Goal: Task Accomplishment & Management: Manage account settings

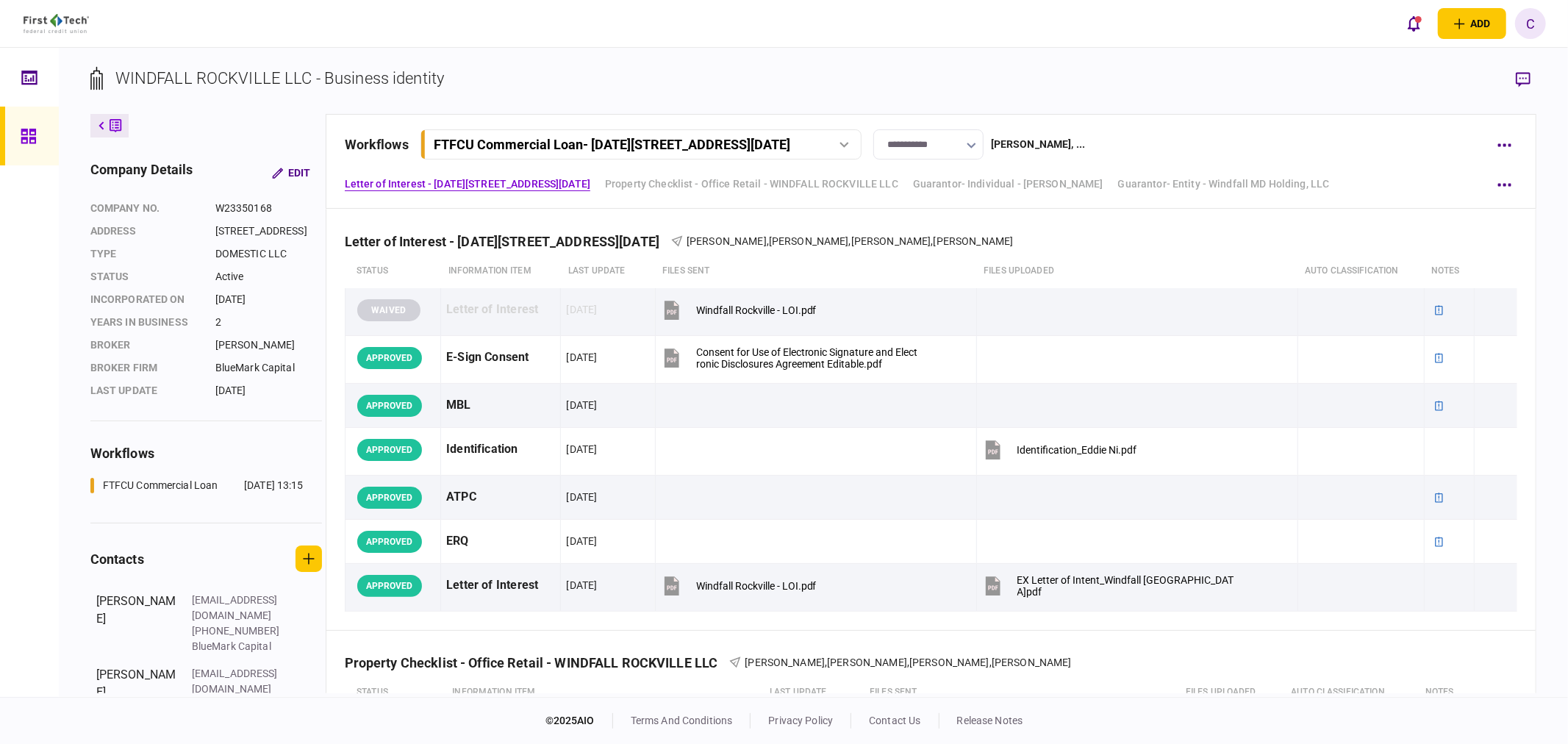
scroll to position [327, 0]
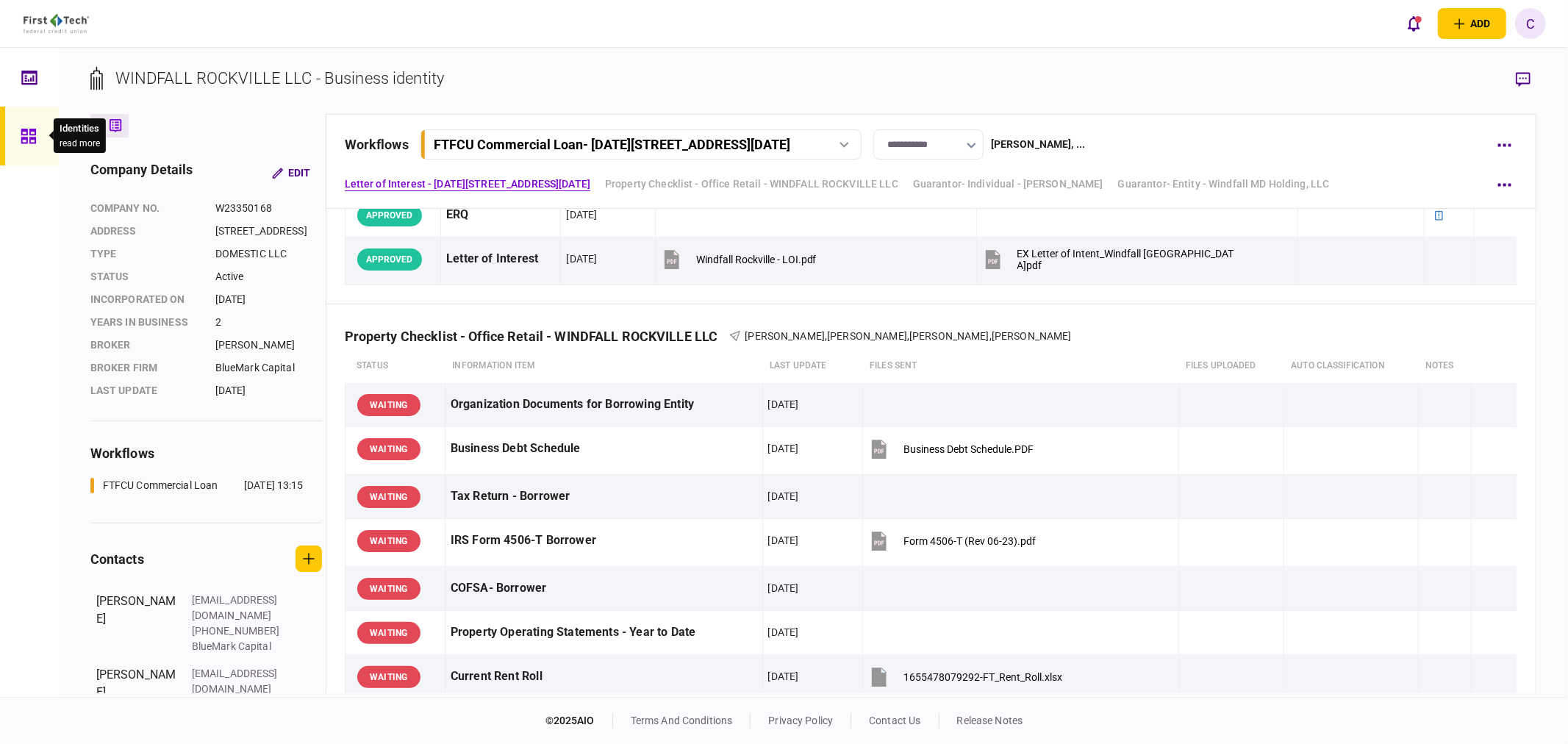
click at [32, 133] on icon at bounding box center [28, 136] width 17 height 17
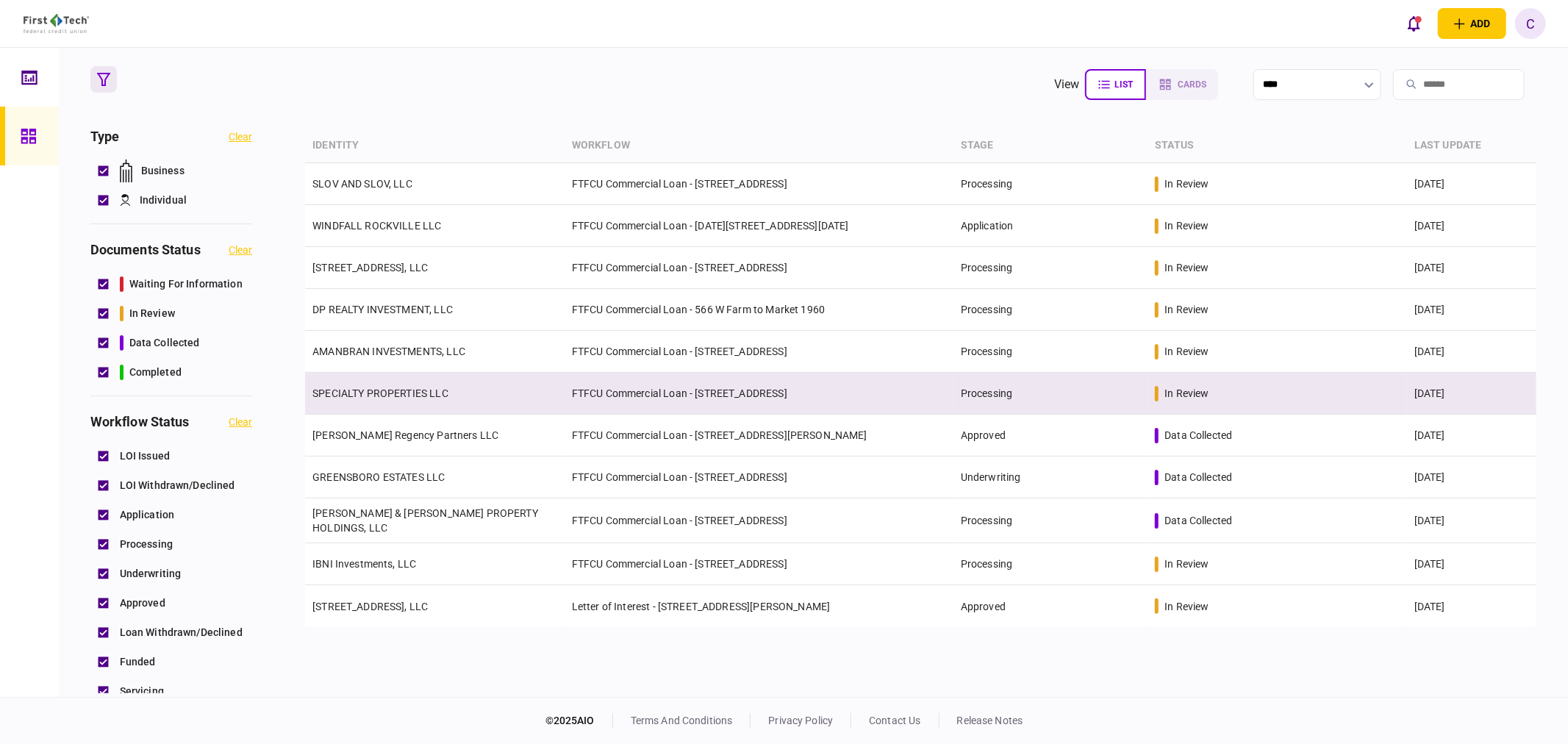
click at [384, 398] on link "SPECIALTY PROPERTIES LLC" at bounding box center [380, 393] width 136 height 12
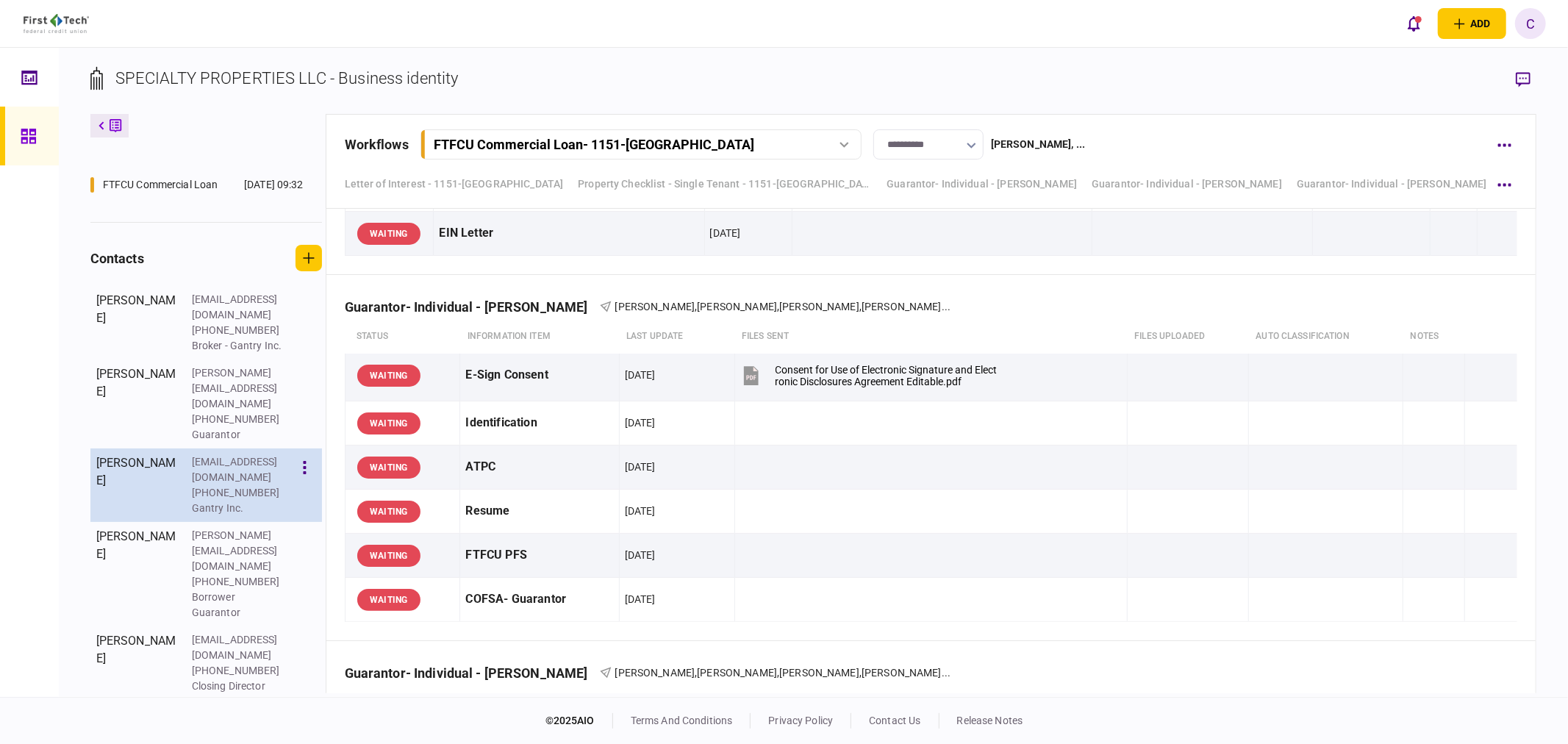
scroll to position [327, 0]
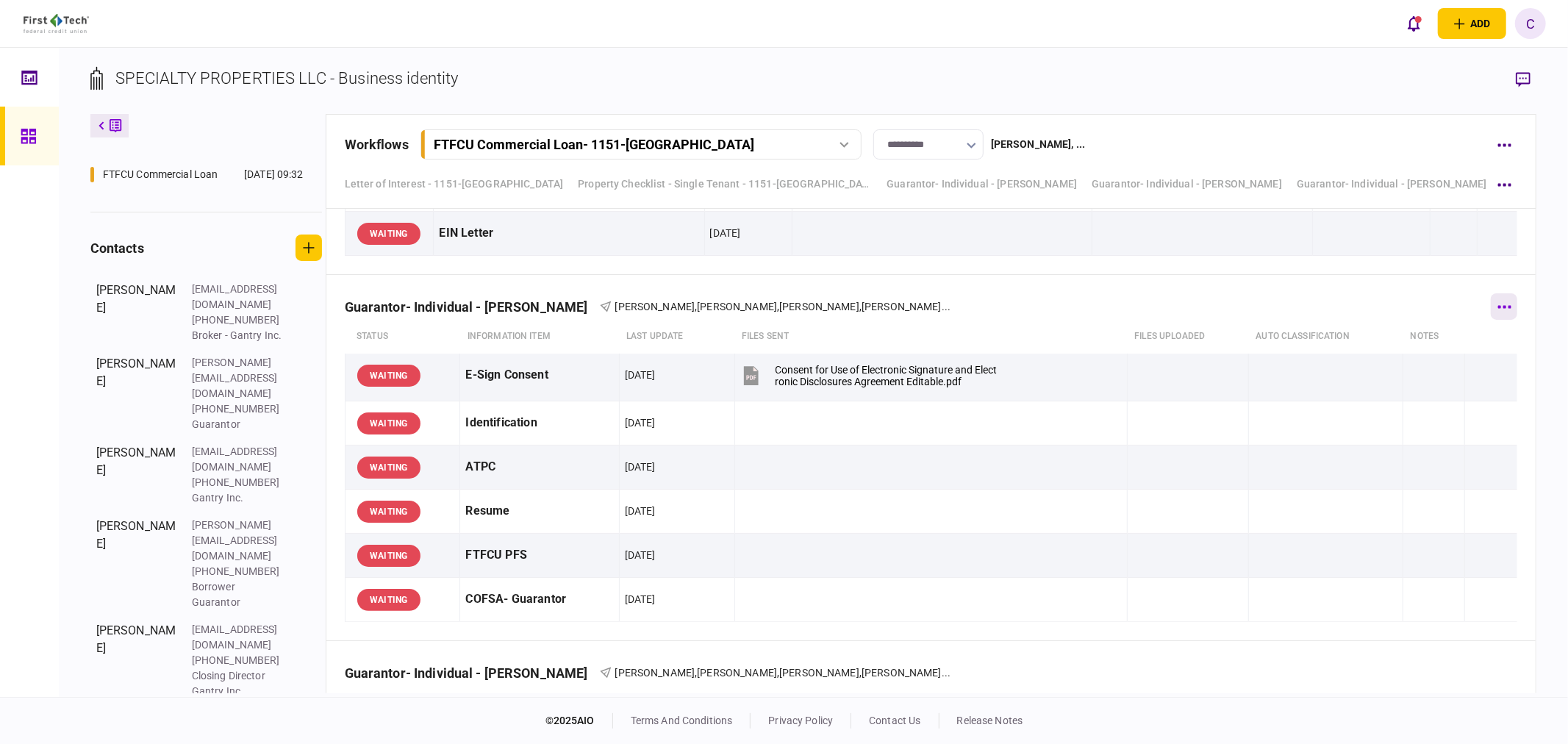
click at [1498, 309] on icon "button" at bounding box center [1505, 307] width 14 height 4
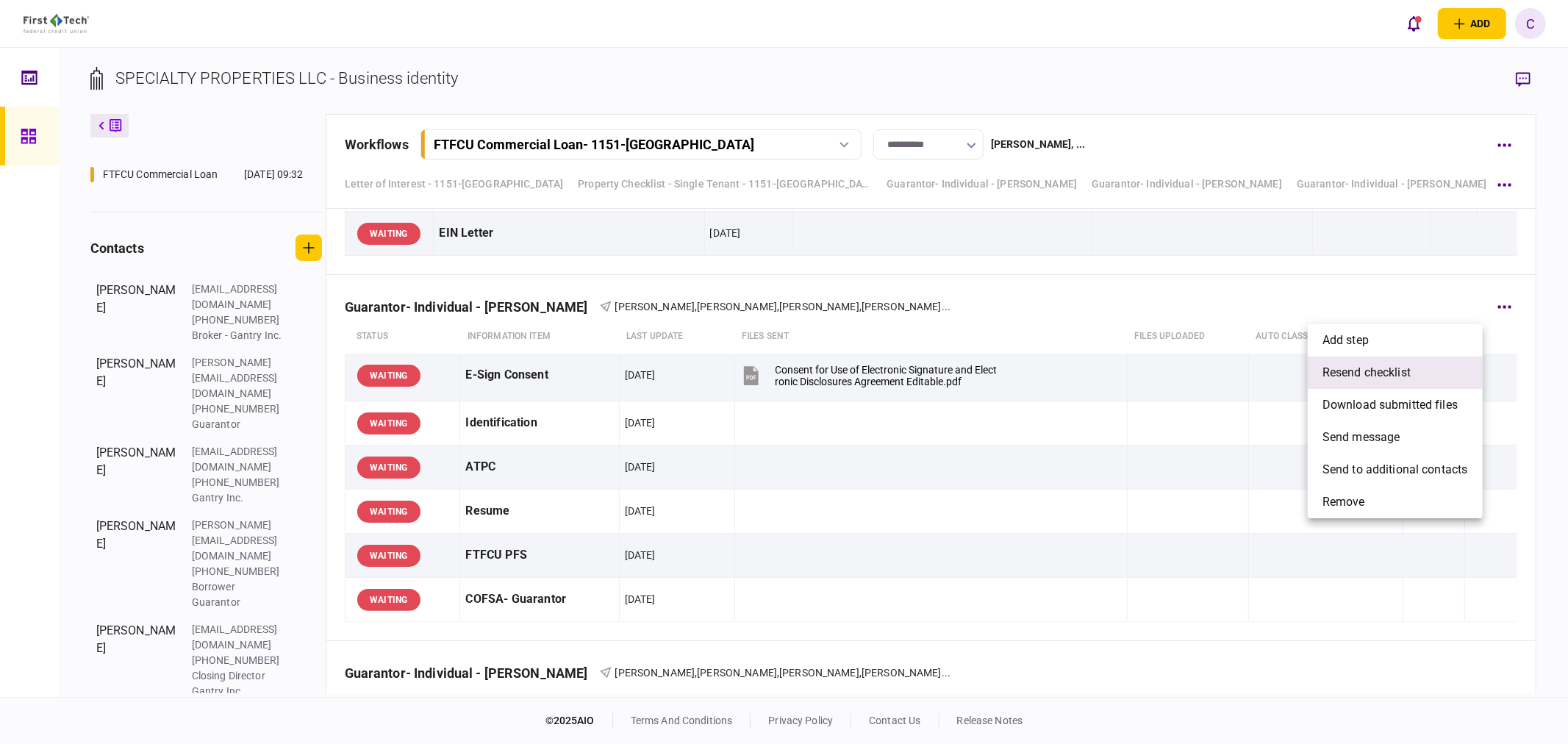
click at [1376, 375] on span "resend checklist" at bounding box center [1366, 372] width 88 height 17
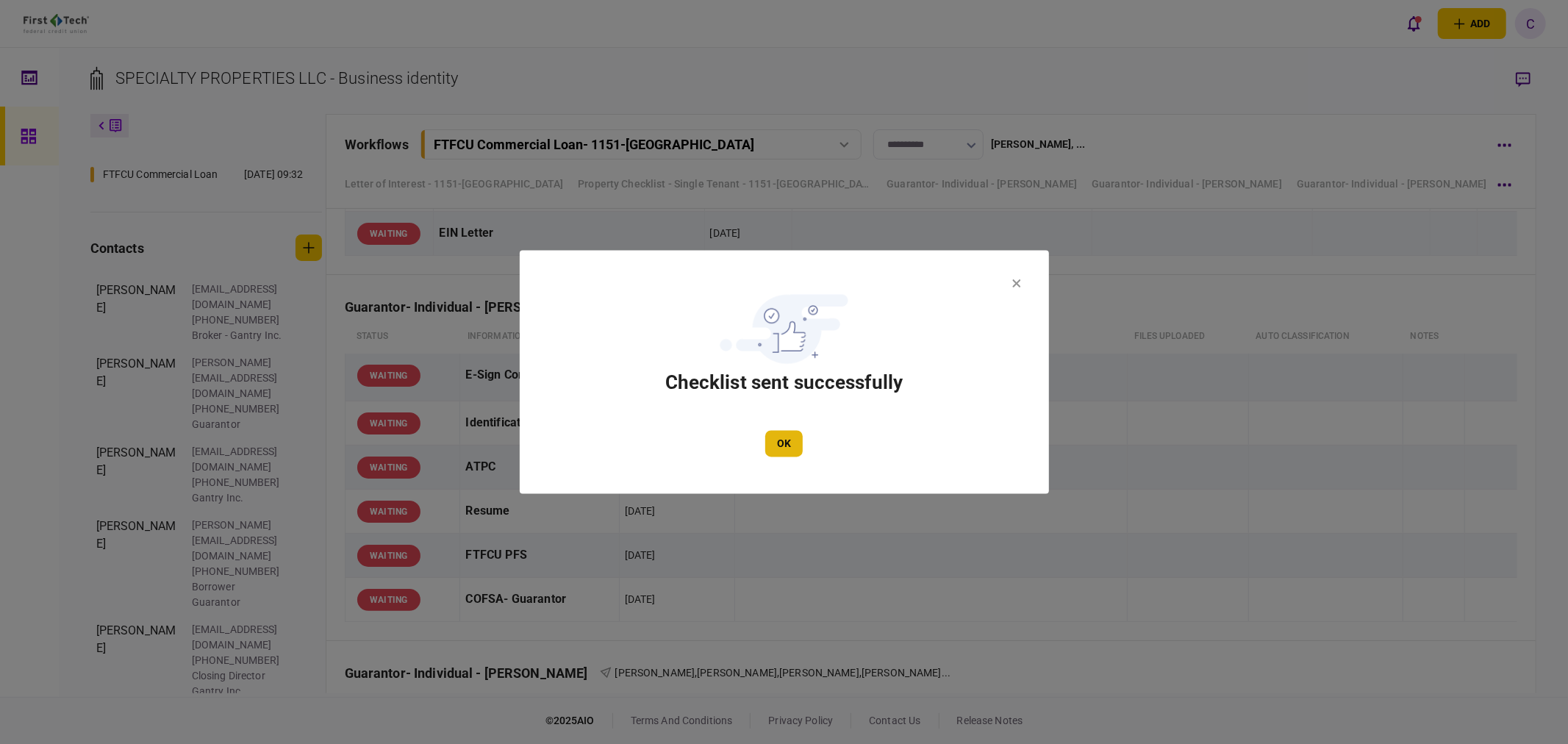
click at [784, 451] on button "OK" at bounding box center [784, 444] width 38 height 27
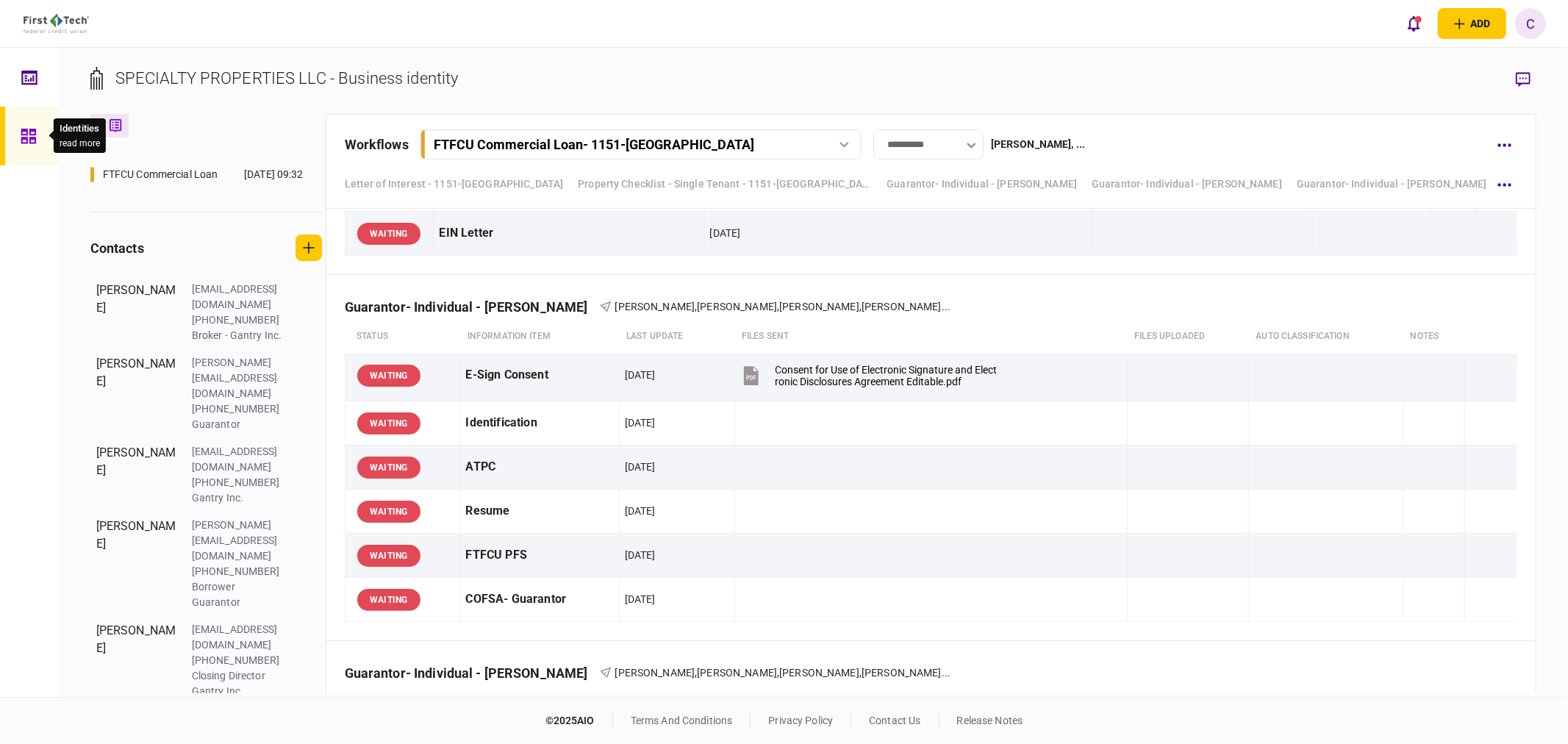
click at [30, 132] on icon at bounding box center [28, 135] width 15 height 15
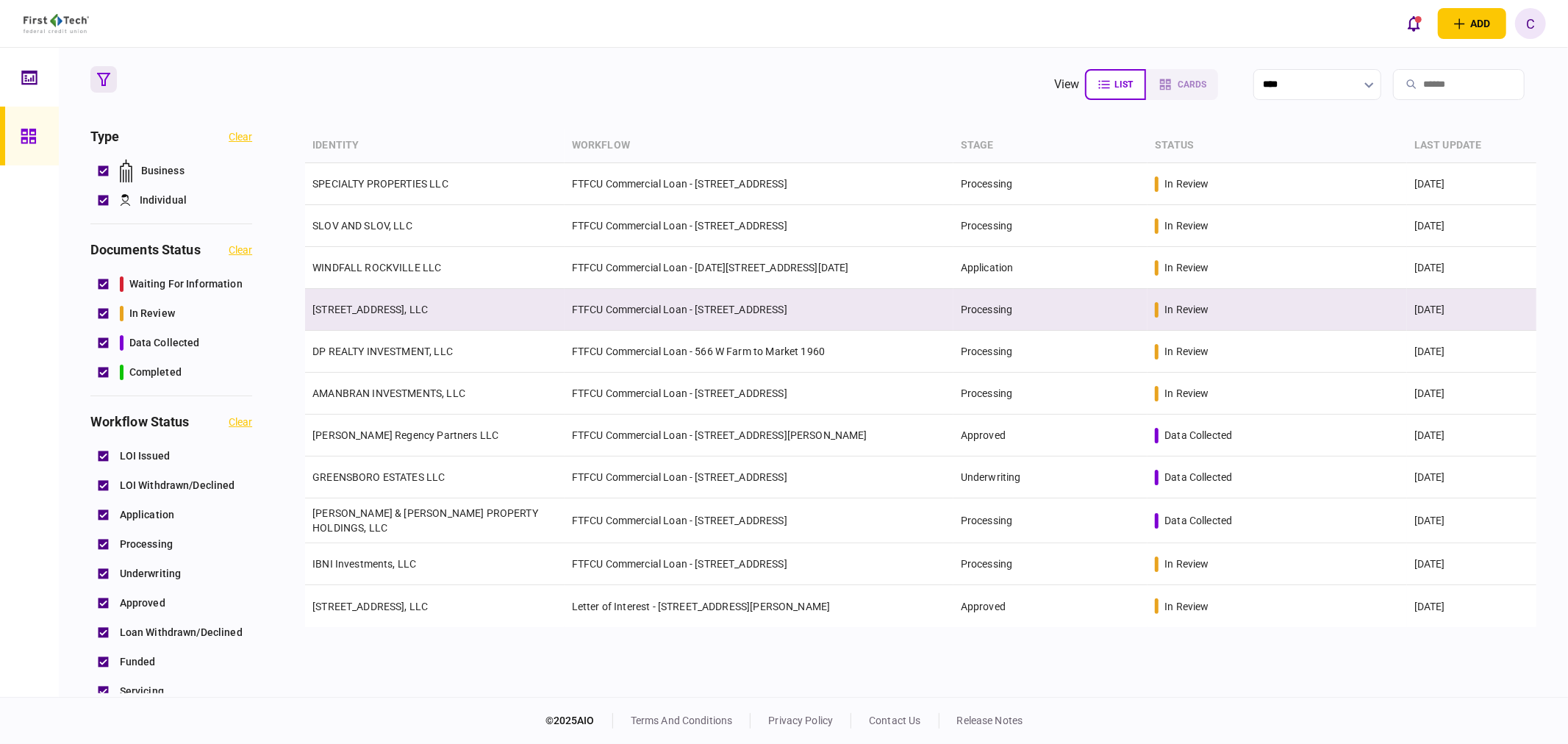
click at [379, 305] on link "[STREET_ADDRESS], LLC" at bounding box center [370, 309] width 116 height 12
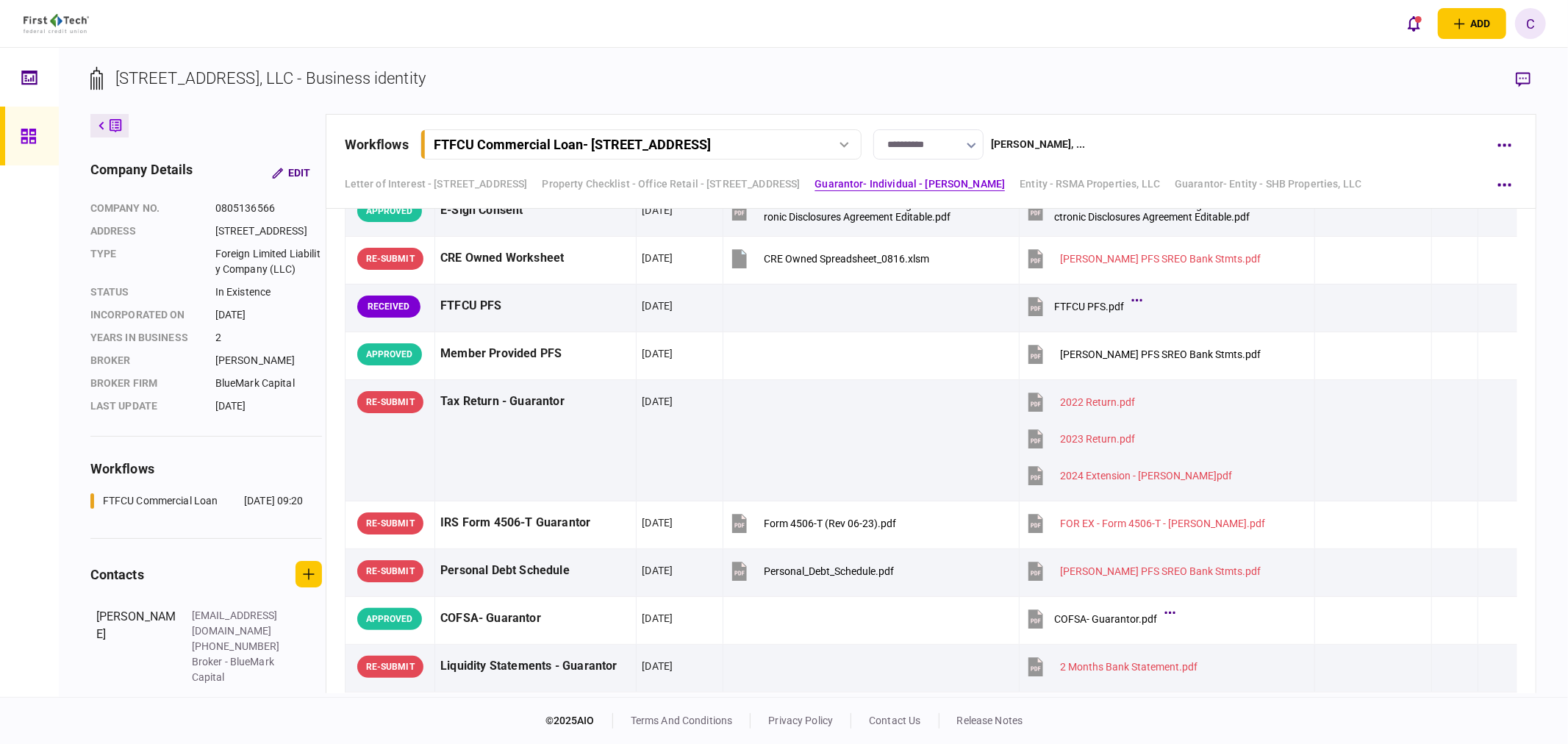
scroll to position [2123, 0]
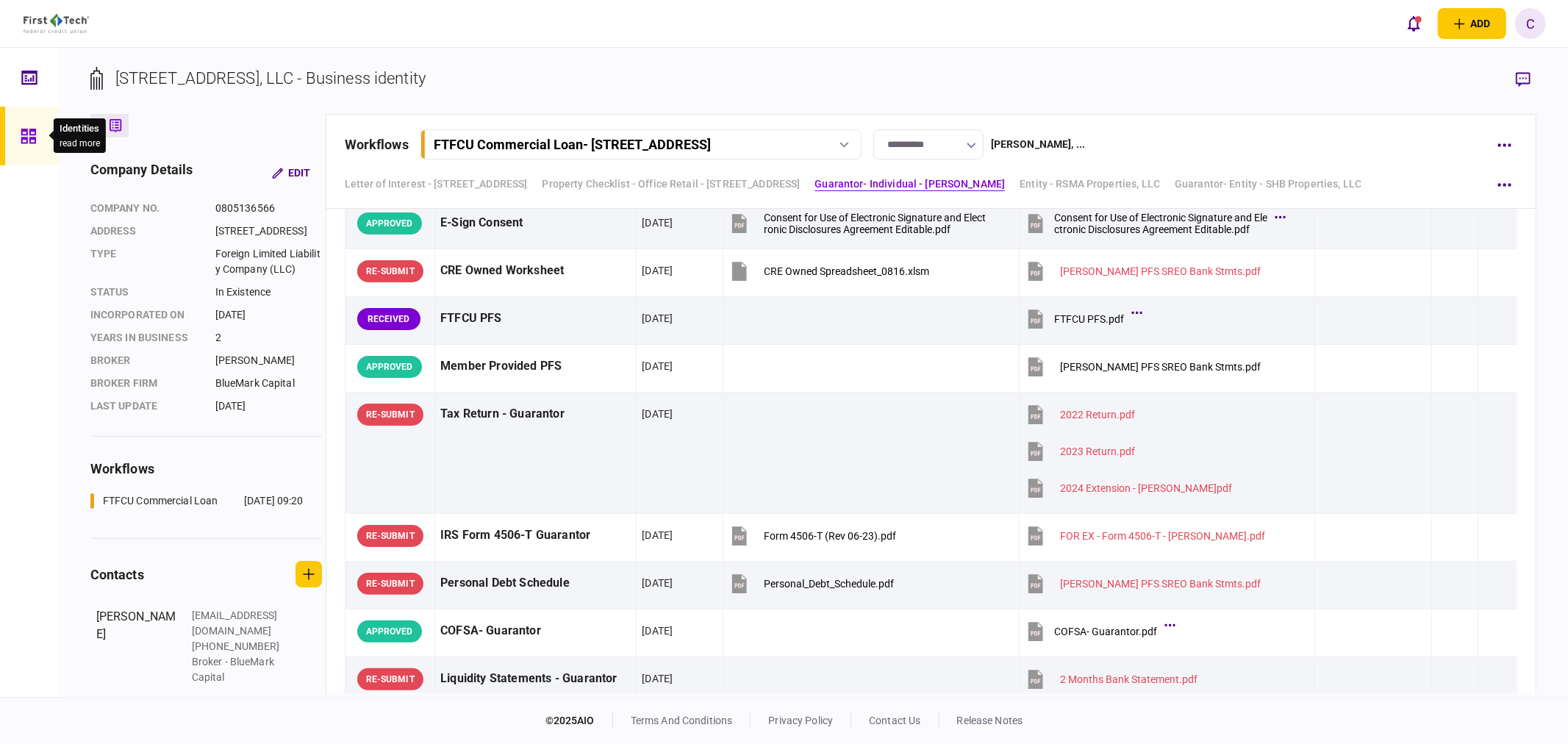
click at [28, 139] on icon at bounding box center [28, 136] width 17 height 17
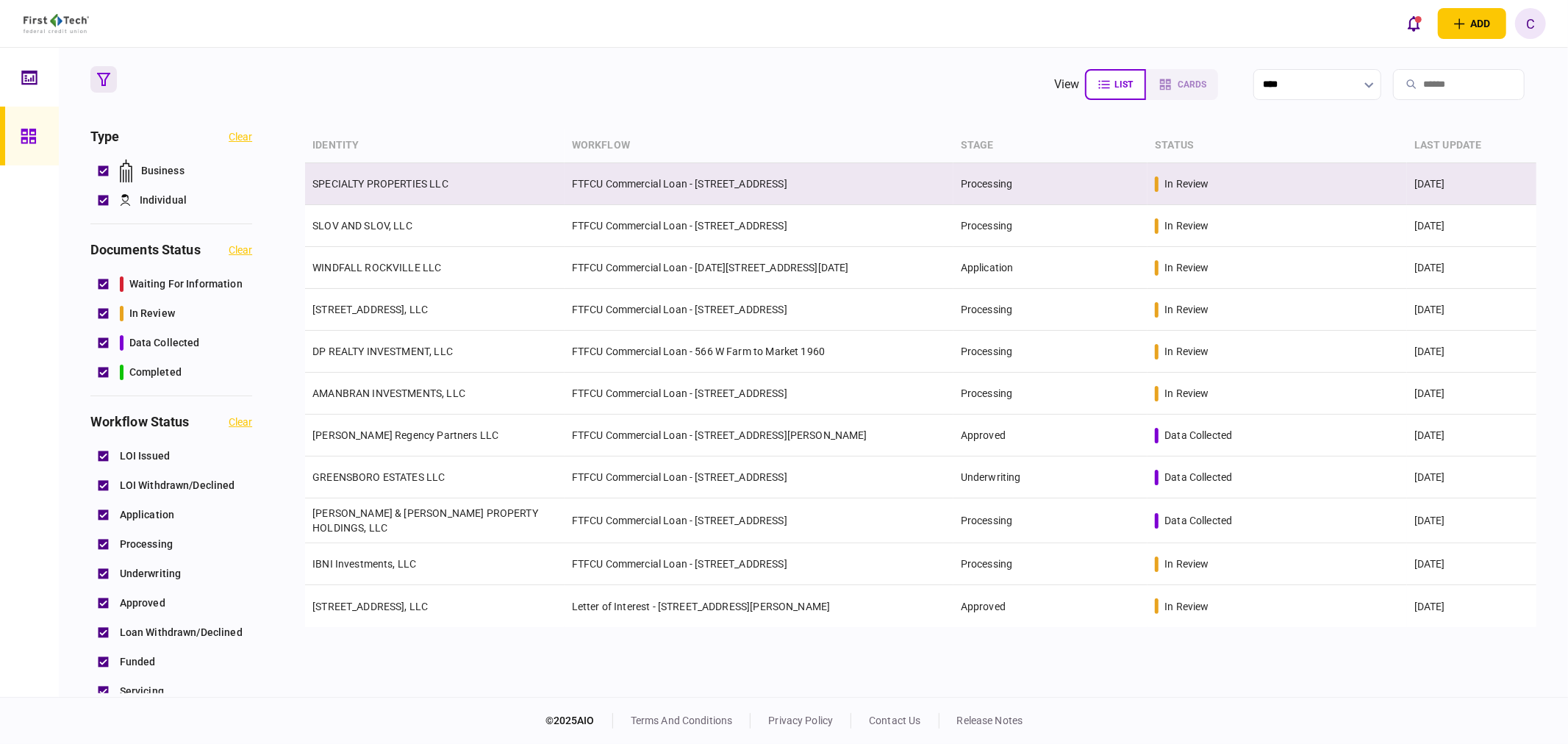
click at [379, 175] on td "SPECIALTY PROPERTIES LLC" at bounding box center [435, 183] width 260 height 42
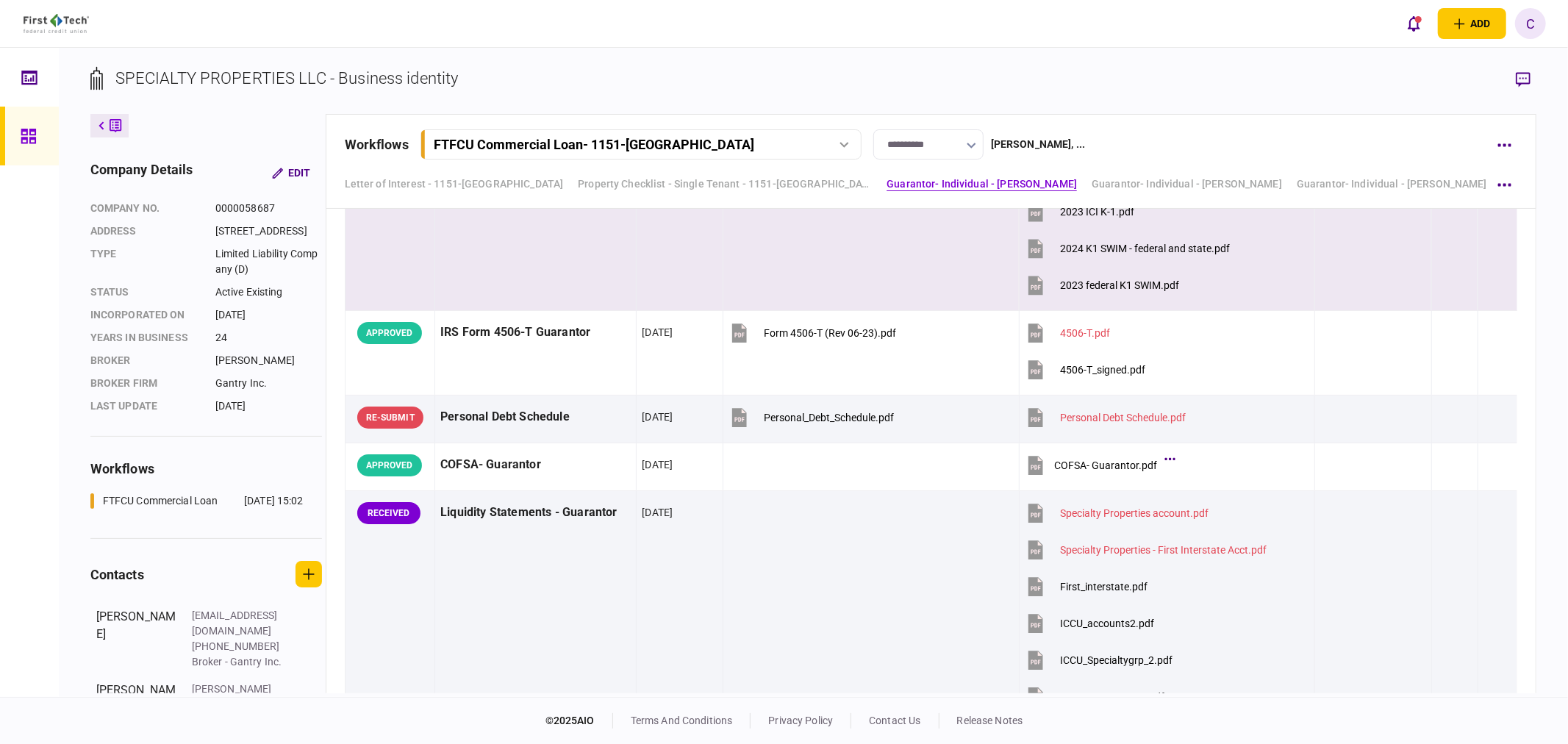
scroll to position [3431, 0]
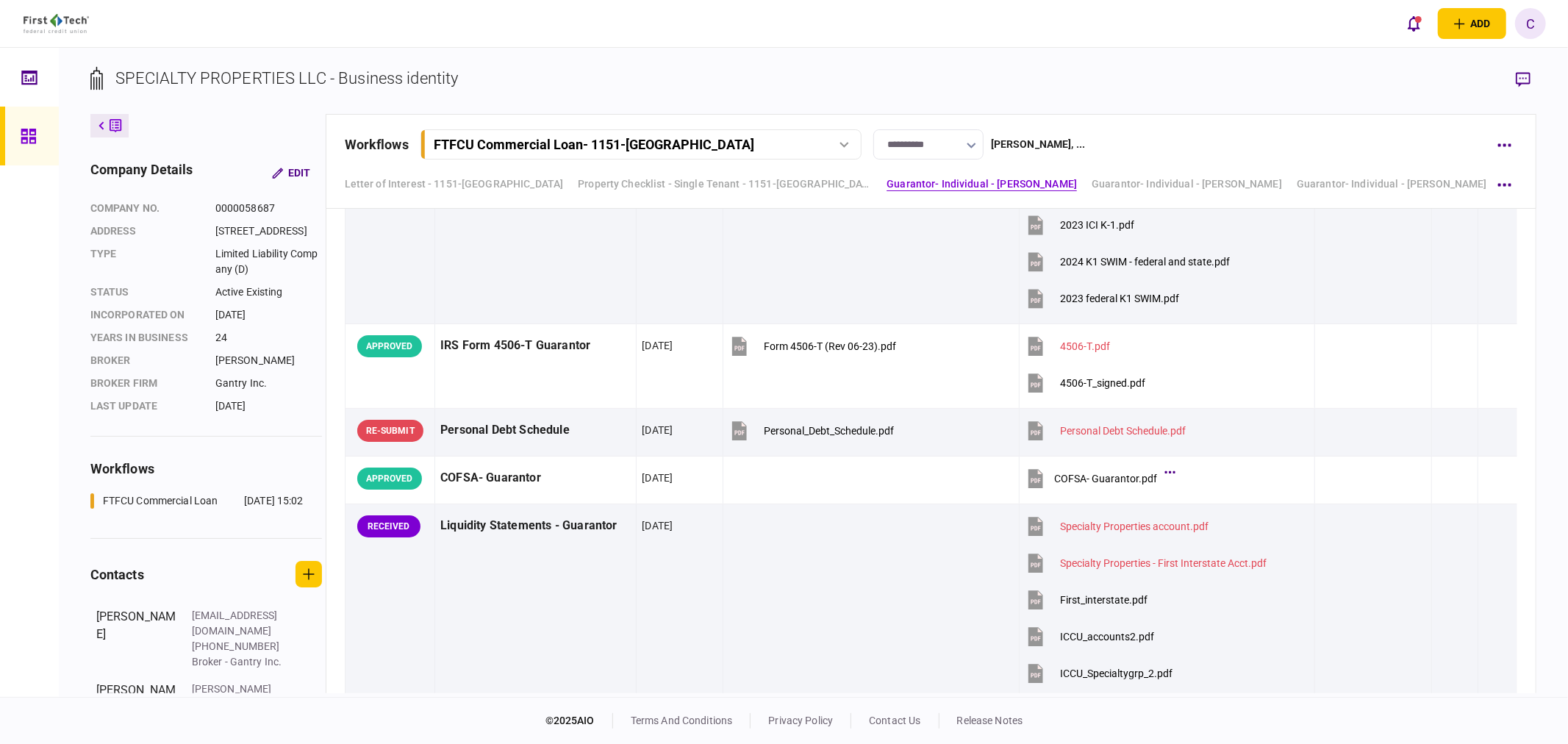
click at [47, 135] on link at bounding box center [29, 135] width 59 height 59
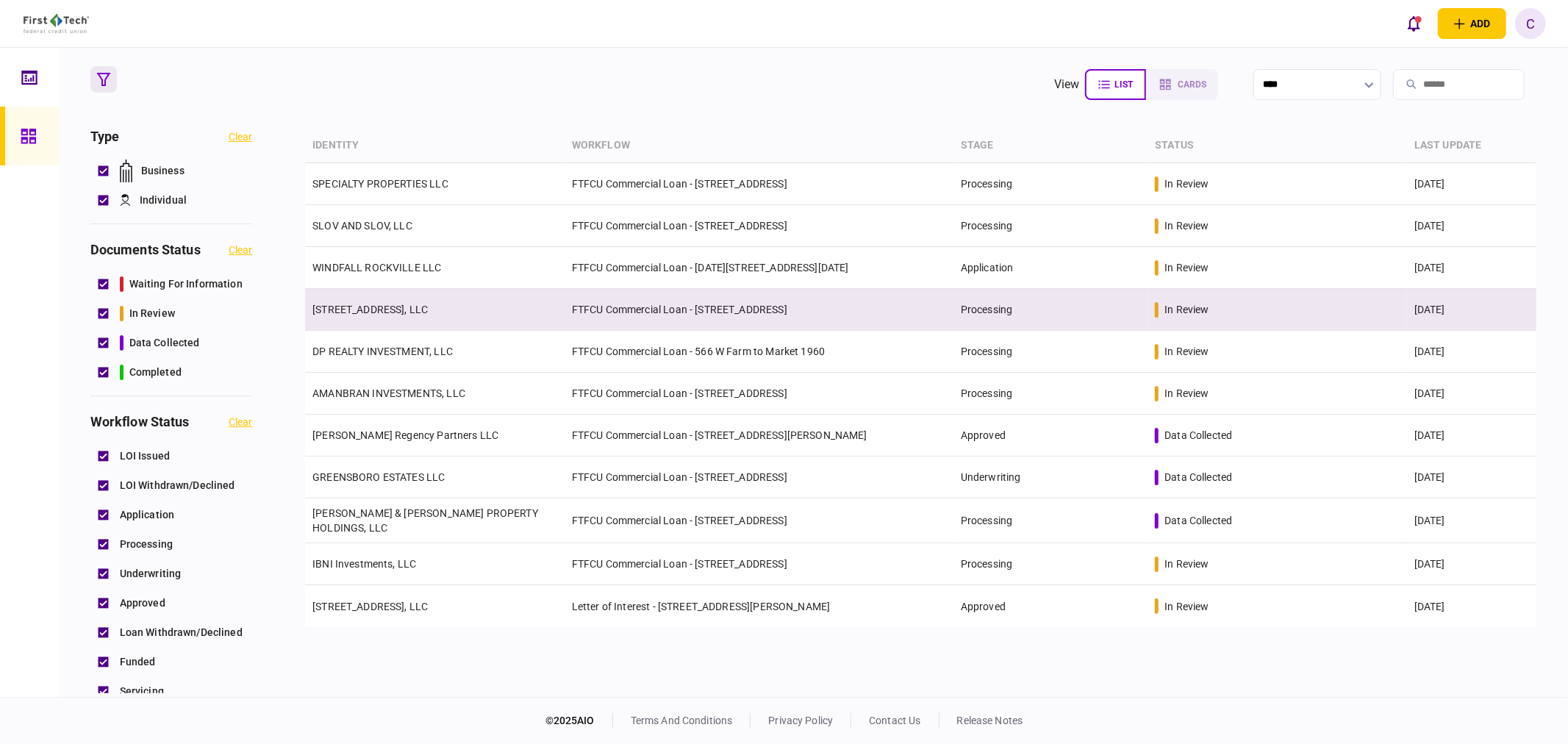
click at [376, 305] on link "[STREET_ADDRESS], LLC" at bounding box center [370, 309] width 116 height 12
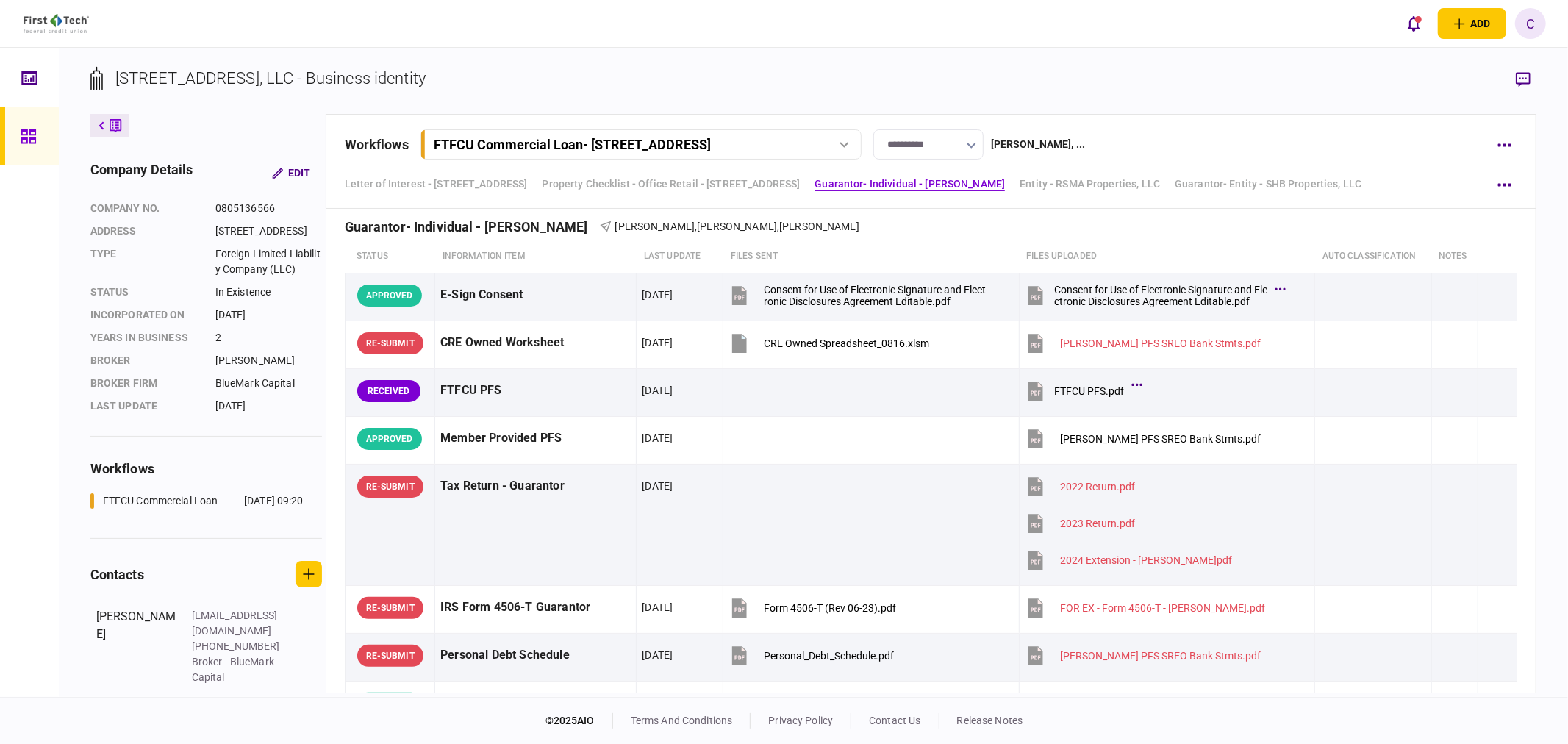
scroll to position [2288, 0]
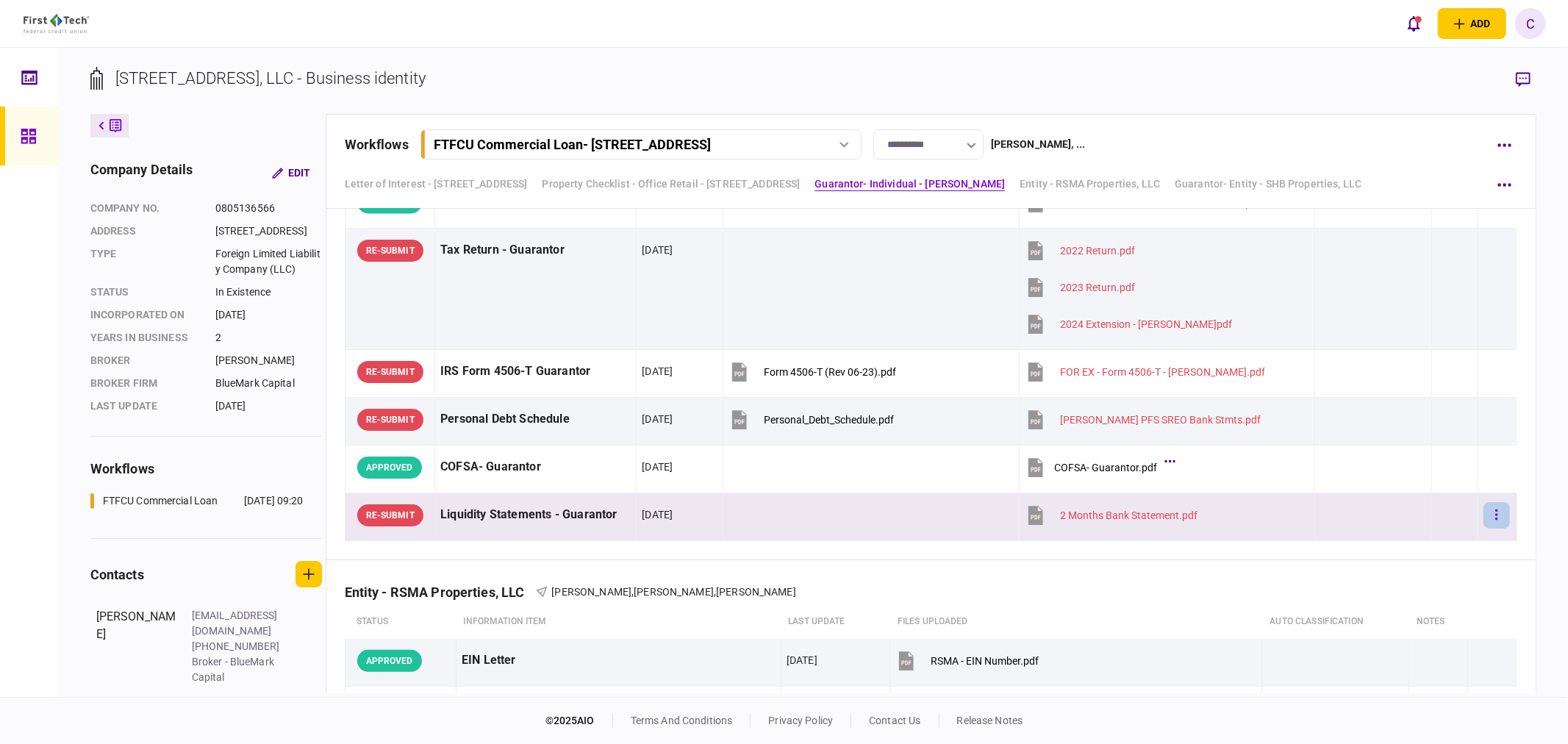
click at [1488, 512] on button "button" at bounding box center [1497, 516] width 27 height 27
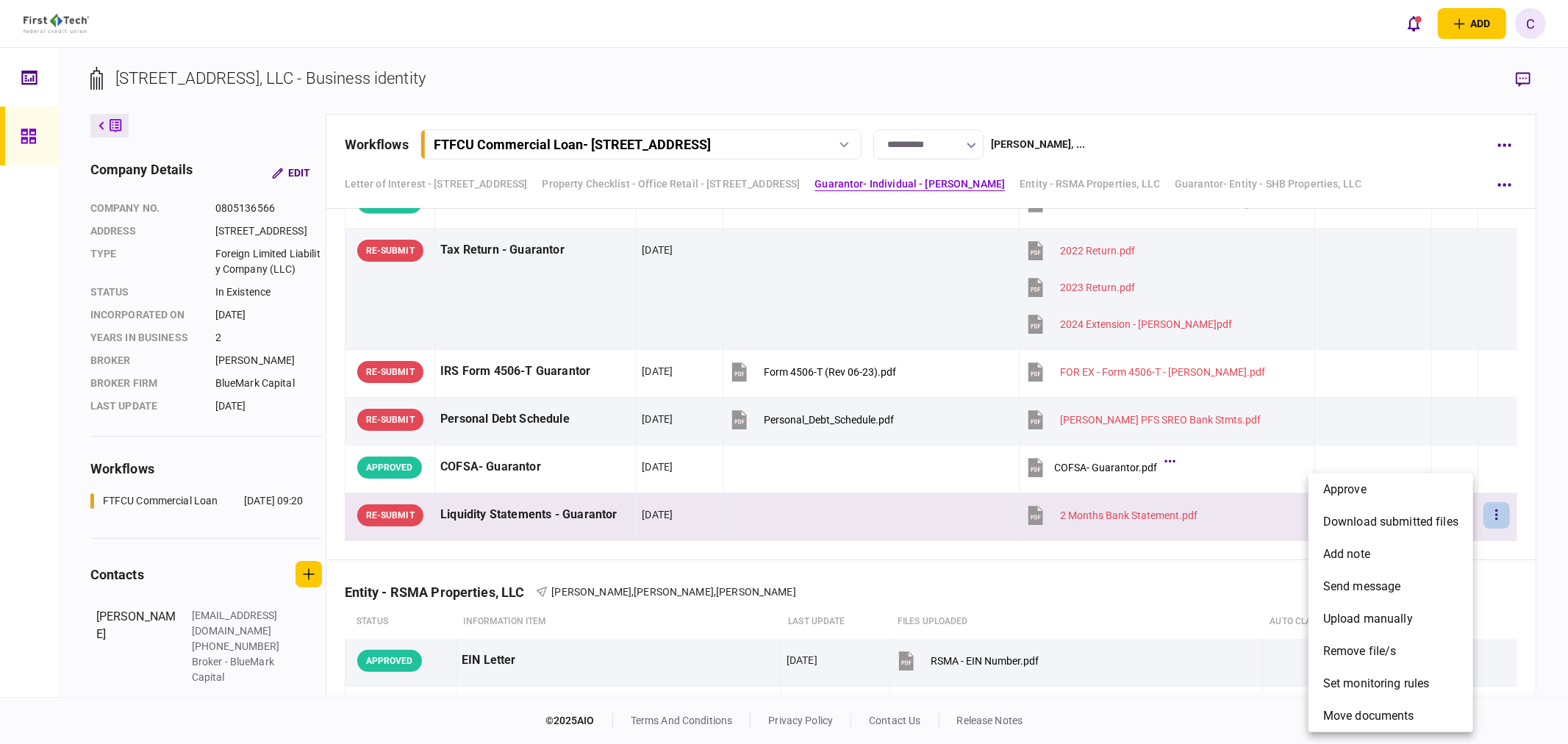
click at [472, 569] on div at bounding box center [784, 372] width 1568 height 744
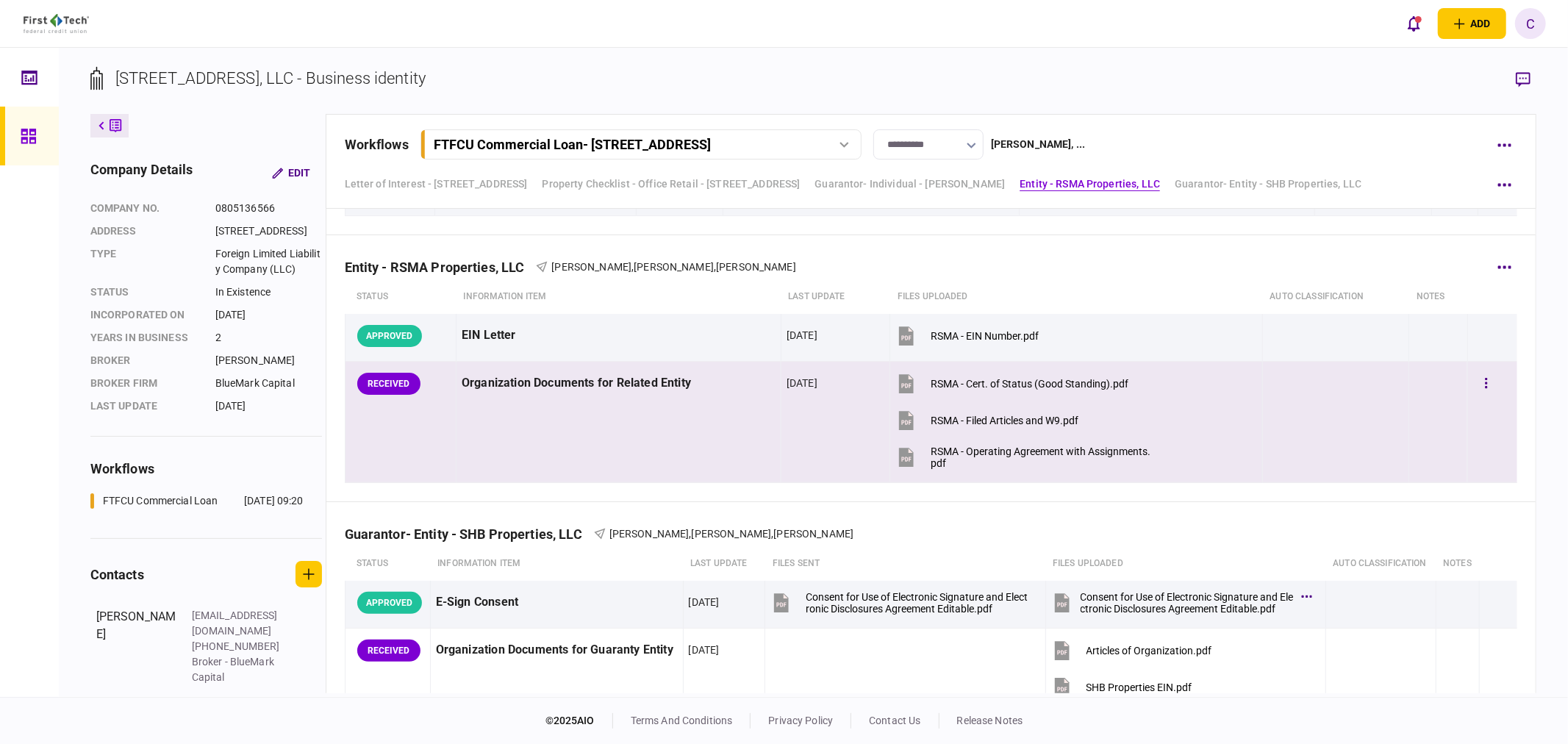
scroll to position [2614, 0]
